Goal: Use online tool/utility: Utilize a website feature to perform a specific function

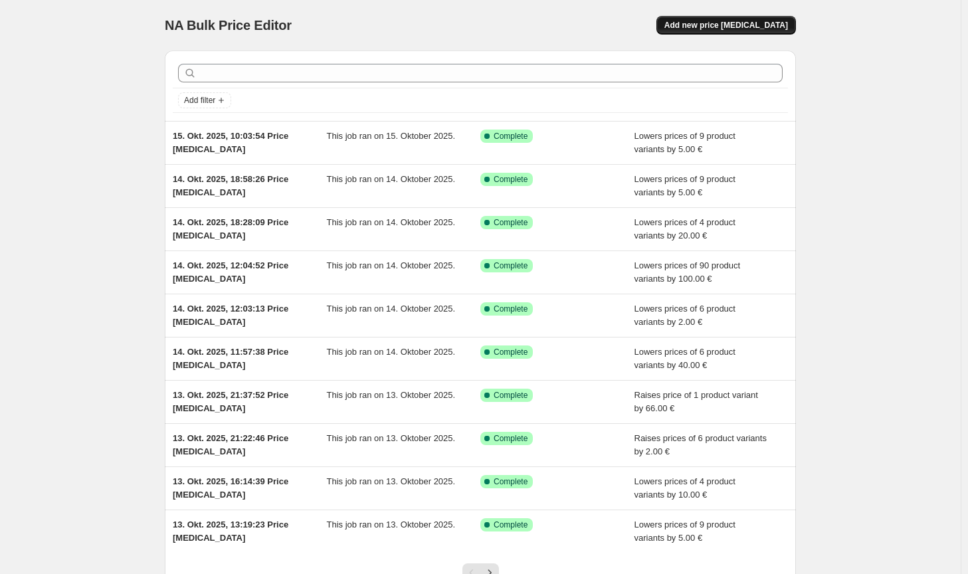
click at [756, 23] on span "Add new price [MEDICAL_DATA]" at bounding box center [726, 25] width 124 height 11
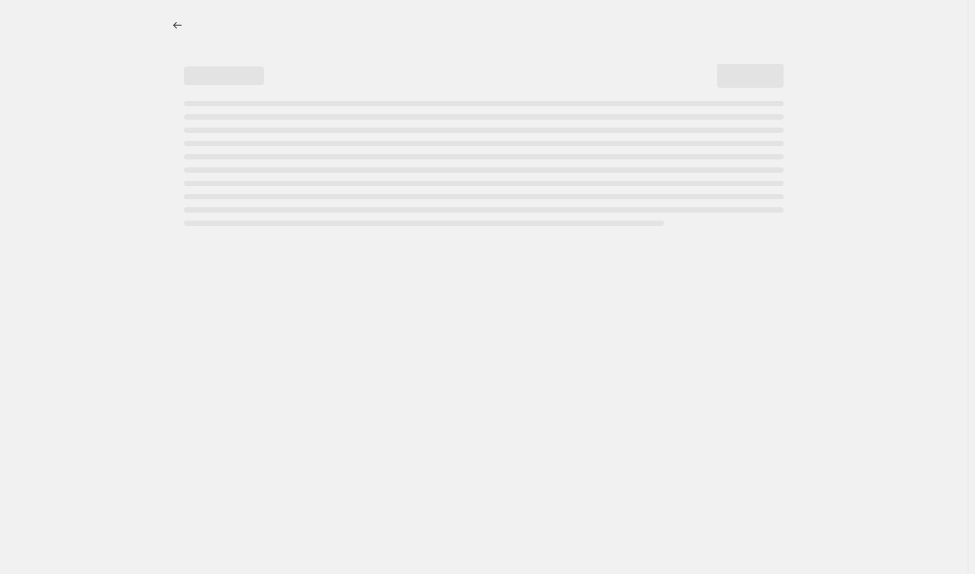
select select "percentage"
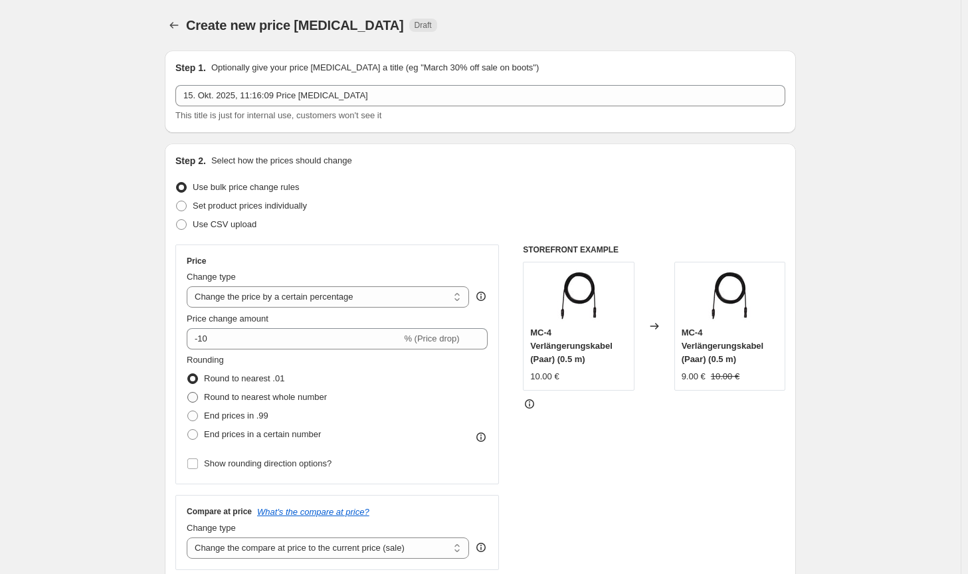
click at [267, 393] on span "Round to nearest whole number" at bounding box center [265, 397] width 123 height 10
click at [188, 393] on input "Round to nearest whole number" at bounding box center [187, 392] width 1 height 1
radio input "true"
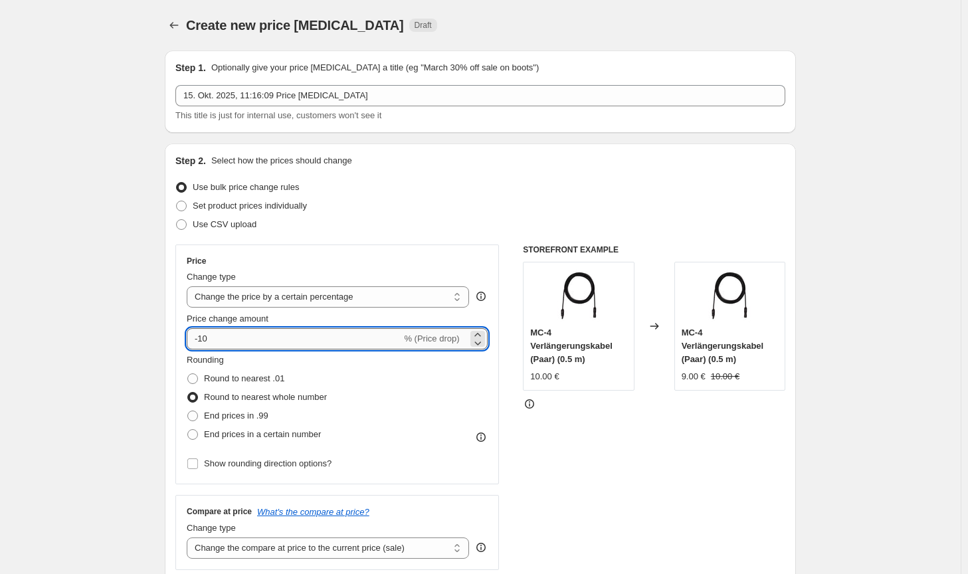
drag, startPoint x: 250, startPoint y: 340, endPoint x: 209, endPoint y: 335, distance: 41.5
click at [209, 335] on input "-10" at bounding box center [294, 338] width 215 height 21
click at [278, 306] on select "Change the price to a certain amount Change the price by a certain amount Chang…" at bounding box center [328, 296] width 282 height 21
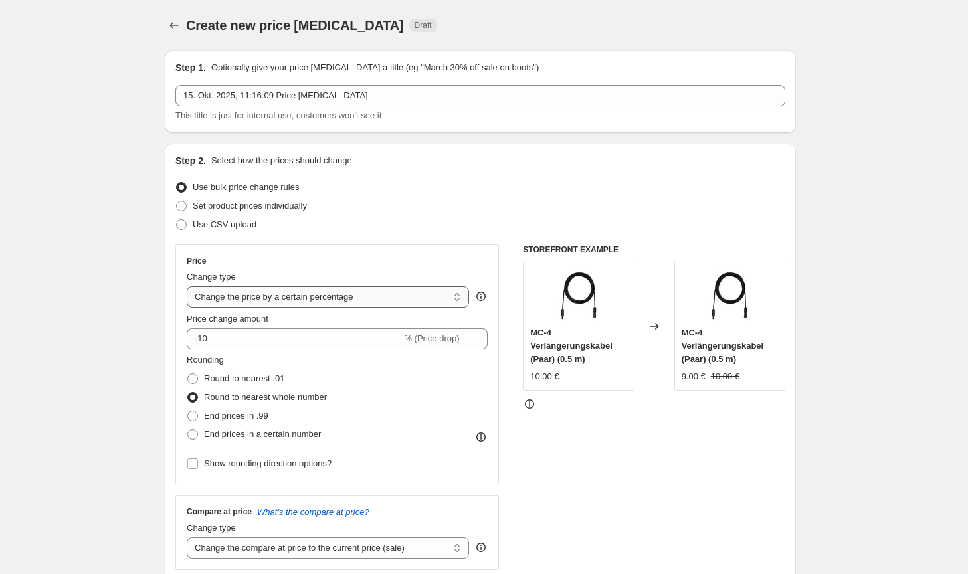
select select "by"
click at [189, 286] on select "Change the price to a certain amount Change the price by a certain amount Chang…" at bounding box center [328, 296] width 282 height 21
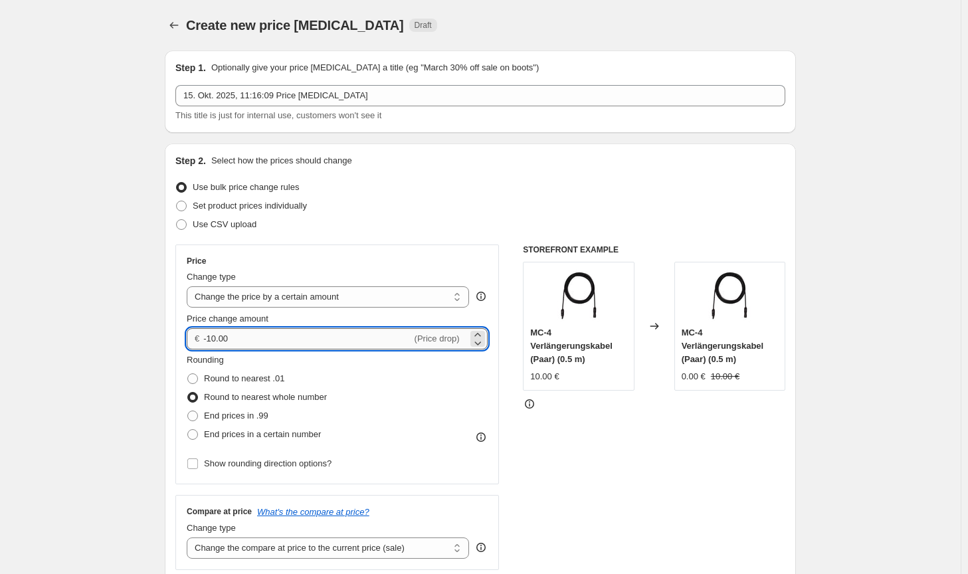
click at [249, 340] on input "-10.00" at bounding box center [307, 338] width 208 height 21
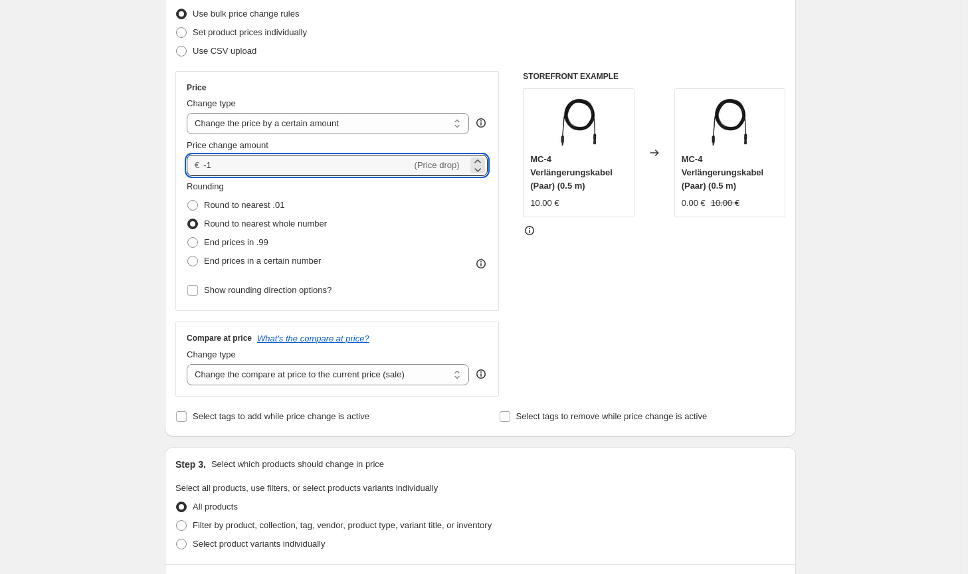
scroll to position [199, 0]
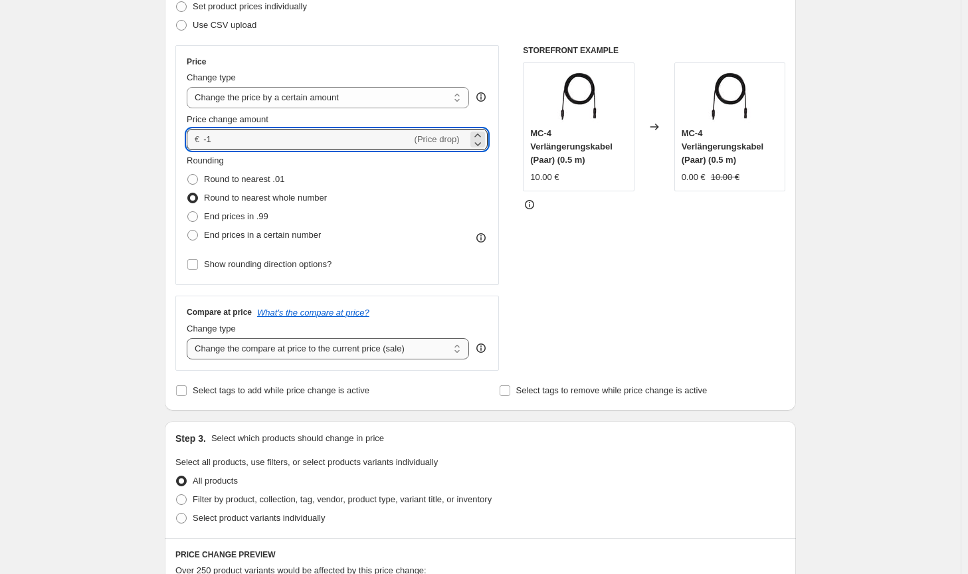
type input "-1.00"
click at [409, 353] on select "Change the compare at price to the current price (sale) Change the compare at p…" at bounding box center [328, 348] width 282 height 21
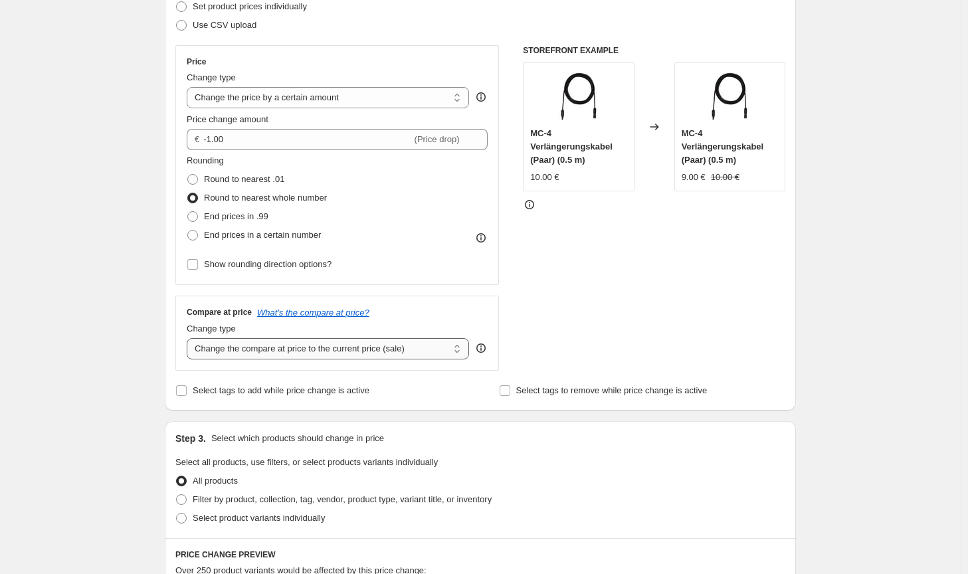
select select "no_change"
click at [189, 338] on select "Change the compare at price to the current price (sale) Change the compare at p…" at bounding box center [328, 348] width 282 height 21
click at [474, 488] on div "All products" at bounding box center [480, 481] width 610 height 19
click at [473, 494] on span "Filter by product, collection, tag, vendor, product type, variant title, or inv…" at bounding box center [342, 499] width 299 height 10
click at [177, 494] on input "Filter by product, collection, tag, vendor, product type, variant title, or inv…" at bounding box center [176, 494] width 1 height 1
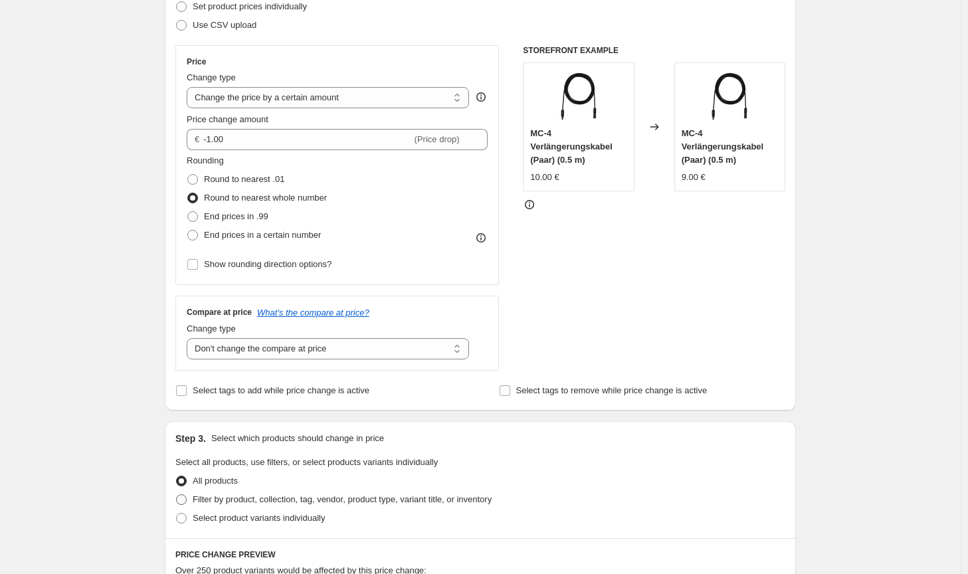
radio input "true"
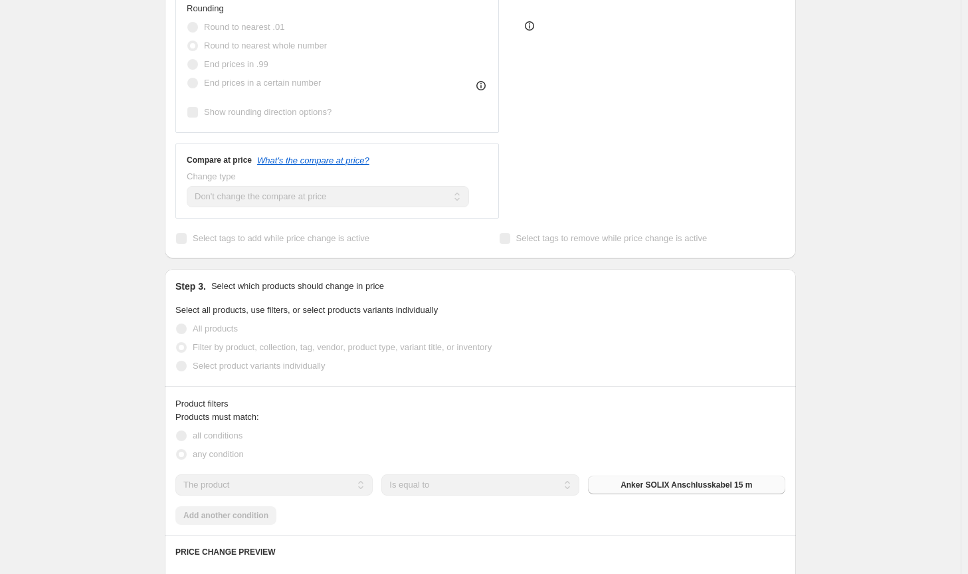
scroll to position [399, 0]
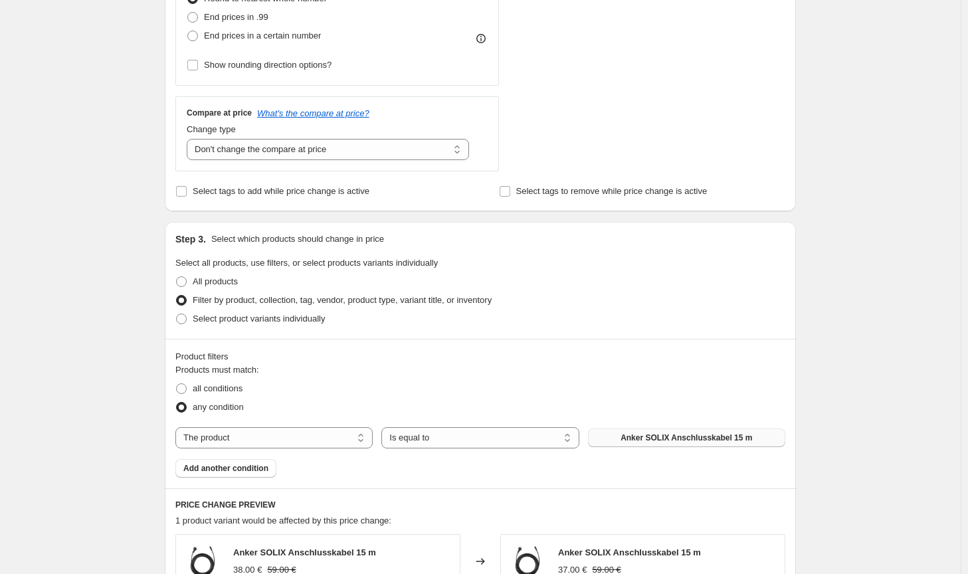
click at [649, 431] on button "Anker SOLIX Anschlusskabel 15 m" at bounding box center [686, 438] width 197 height 19
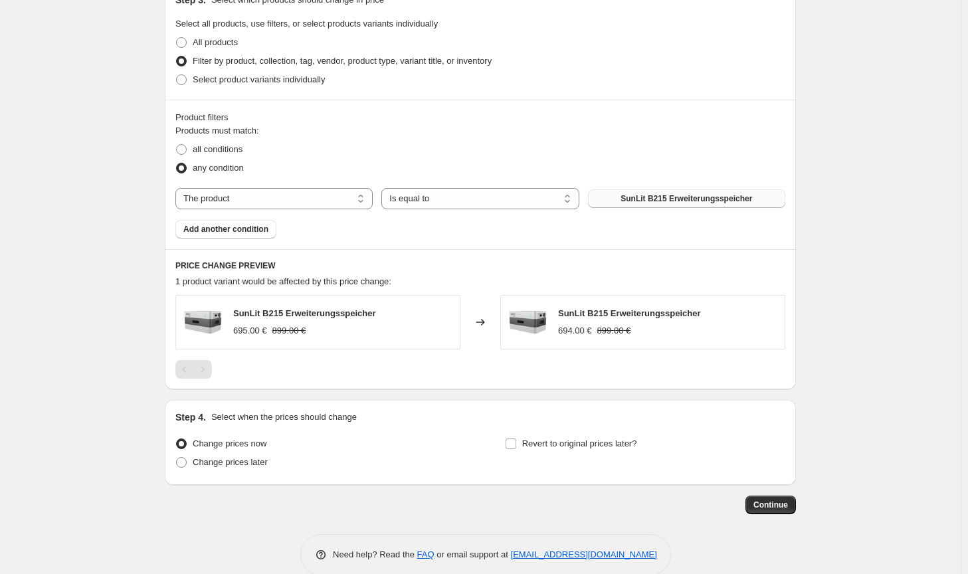
scroll to position [659, 0]
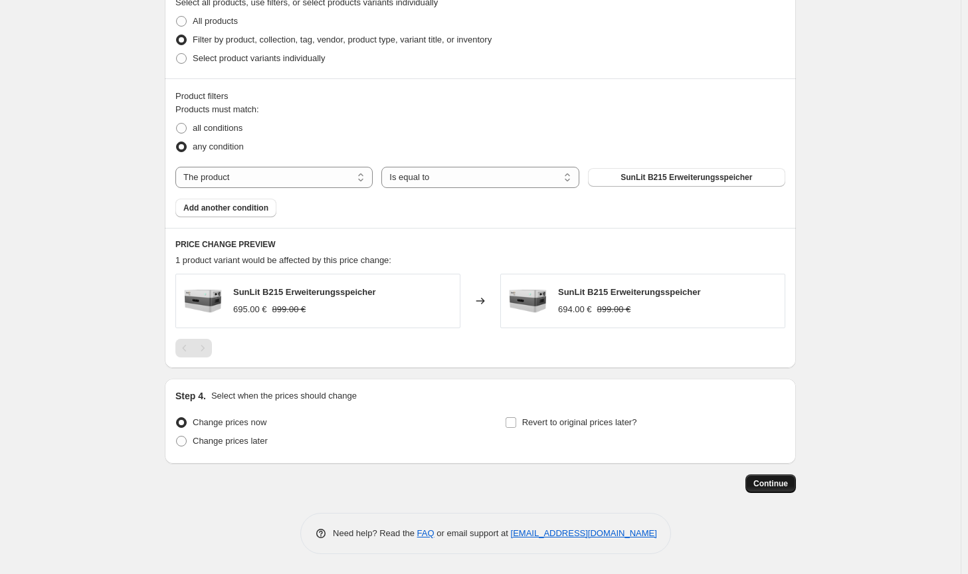
click at [767, 486] on span "Continue" at bounding box center [771, 483] width 35 height 11
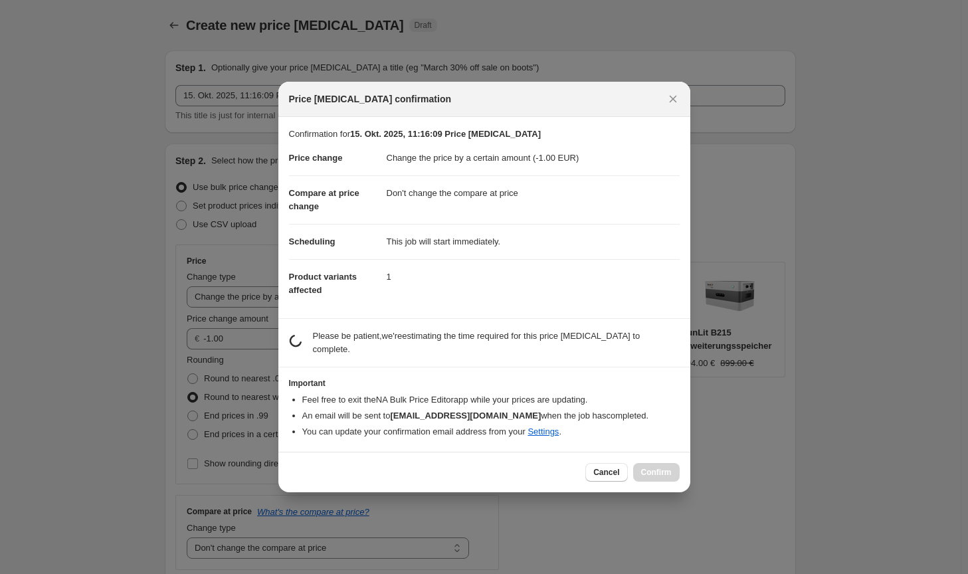
scroll to position [0, 0]
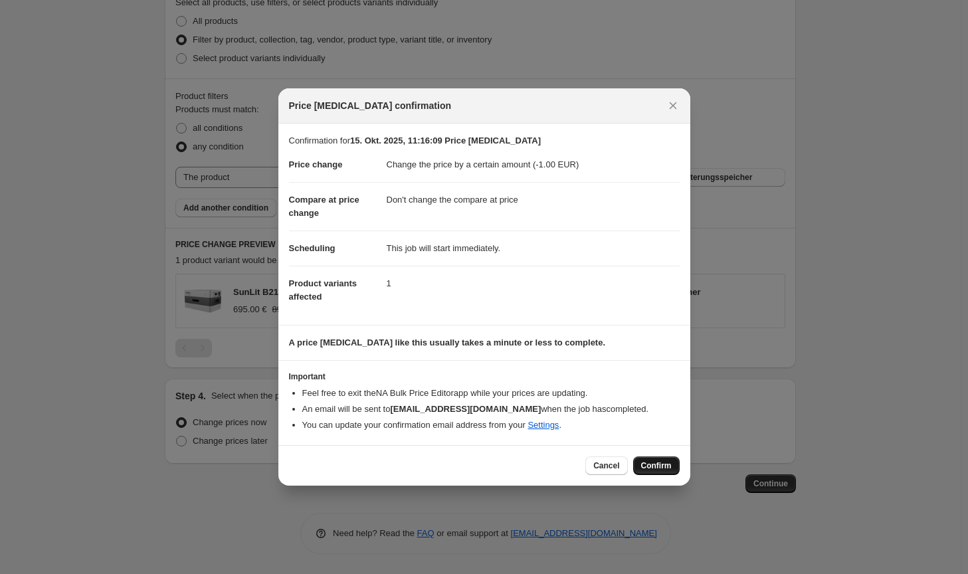
click at [659, 467] on span "Confirm" at bounding box center [656, 465] width 31 height 11
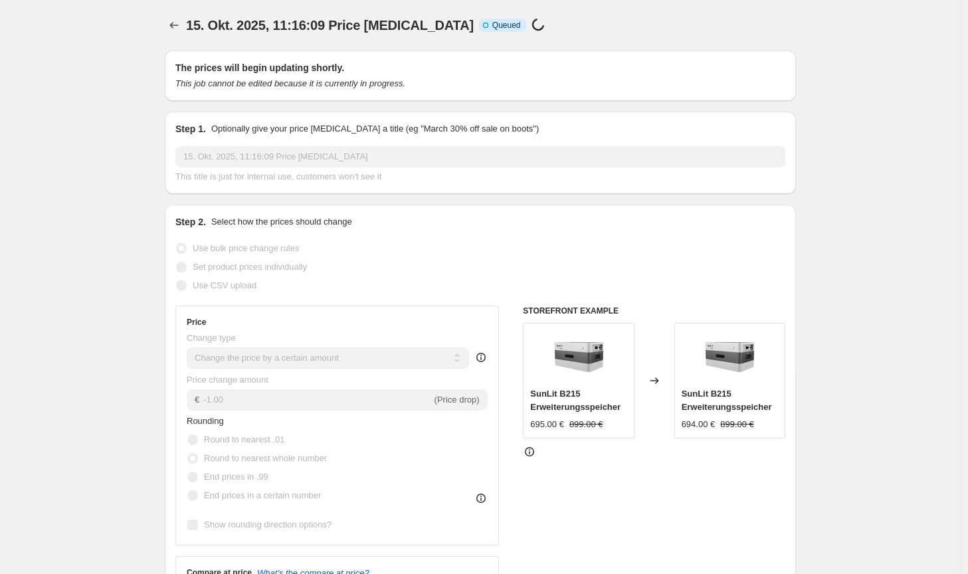
scroll to position [659, 0]
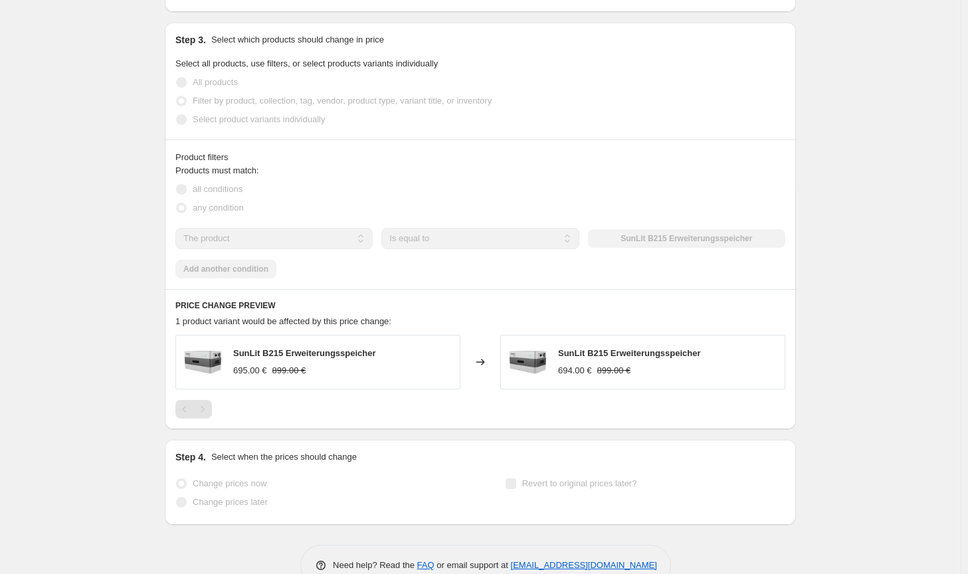
select select "by"
select select "no_change"
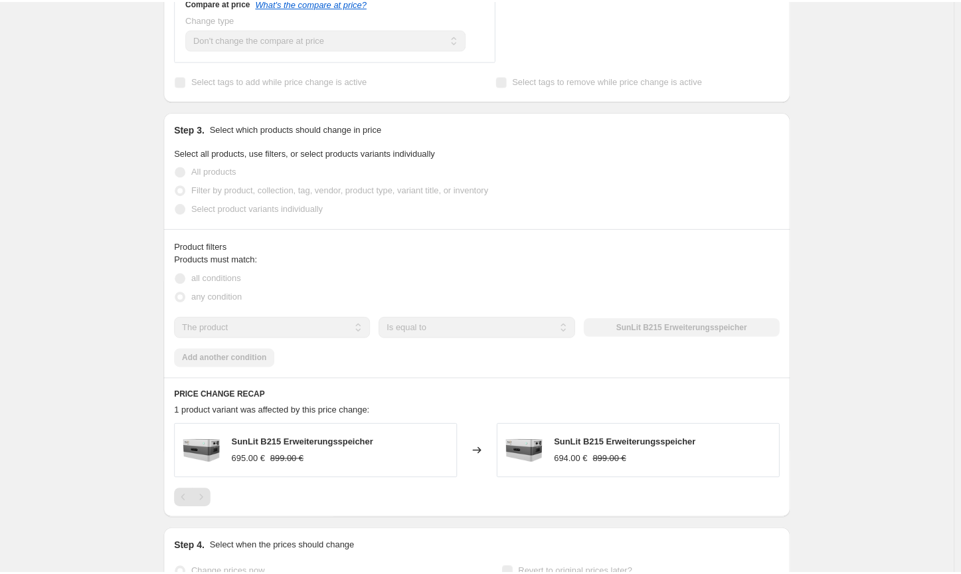
scroll to position [0, 0]
